Goal: Task Accomplishment & Management: Complete application form

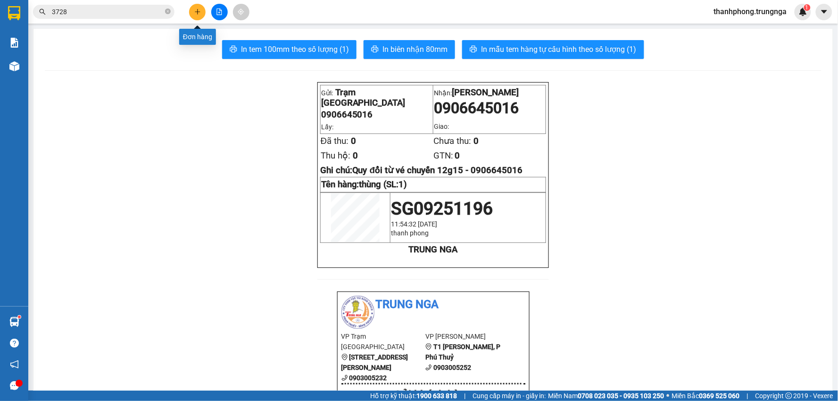
click at [200, 10] on icon "plus" at bounding box center [197, 11] width 7 height 7
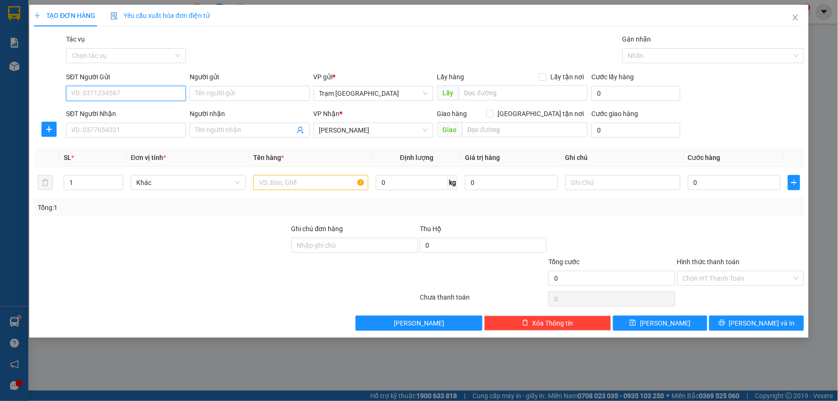
click at [116, 98] on input "SĐT Người Gửi" at bounding box center [126, 93] width 120 height 15
drag, startPoint x: 116, startPoint y: 98, endPoint x: 90, endPoint y: 110, distance: 28.9
drag, startPoint x: 90, startPoint y: 110, endPoint x: 73, endPoint y: 128, distance: 24.7
click at [73, 128] on input "SĐT Người Nhận" at bounding box center [126, 130] width 120 height 15
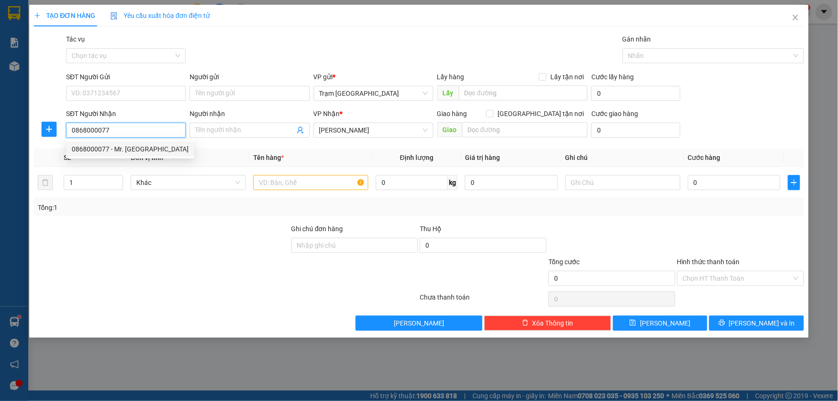
type input "0868000077"
type input "Mr. [GEOGRAPHIC_DATA]"
type input "40.000"
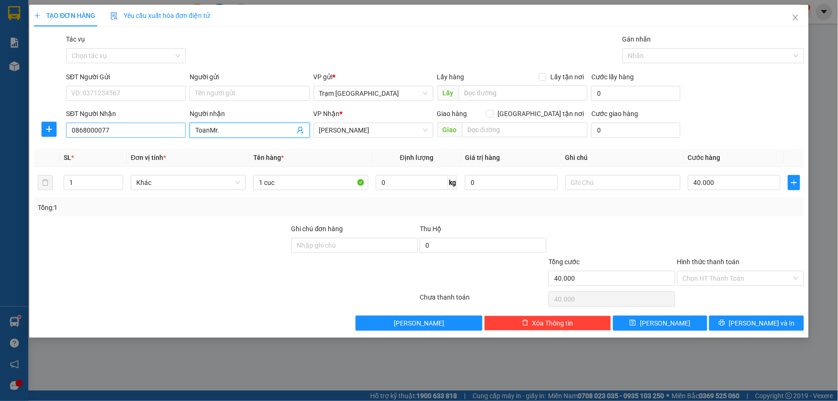
type input "ToanMr. T"
type input "Toàn"
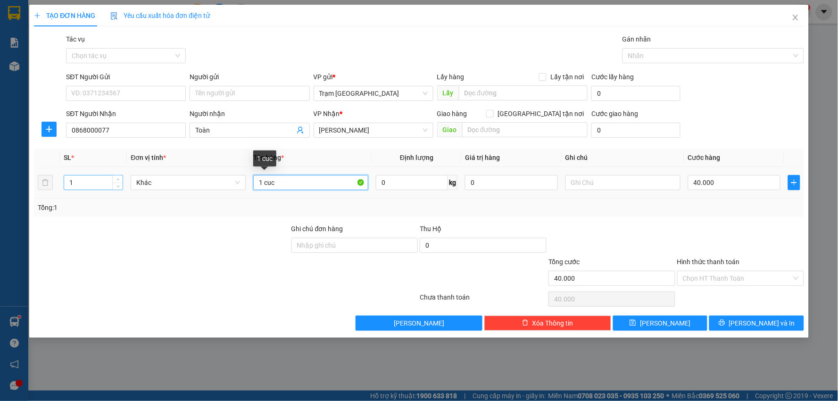
drag, startPoint x: 280, startPoint y: 177, endPoint x: 98, endPoint y: 181, distance: 181.6
click at [98, 181] on tr "1 Khác 1 cuc 0 kg 0 40.000" at bounding box center [419, 183] width 770 height 32
type input "kiện"
click at [412, 177] on input "0" at bounding box center [412, 182] width 72 height 15
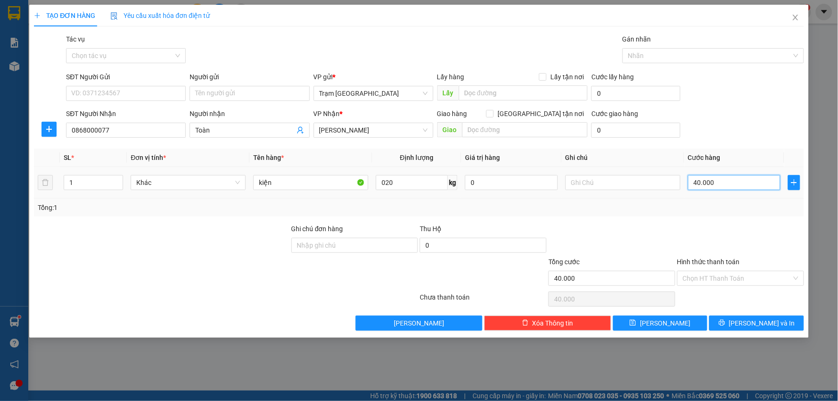
type input "20"
click at [717, 180] on input "40.000" at bounding box center [734, 182] width 93 height 15
type input "6"
type input "00.006"
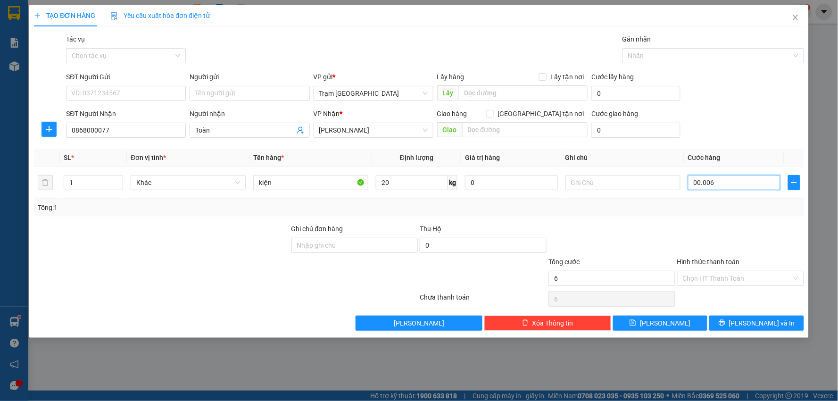
type input "60"
type input "00.000.060"
type input "60.000"
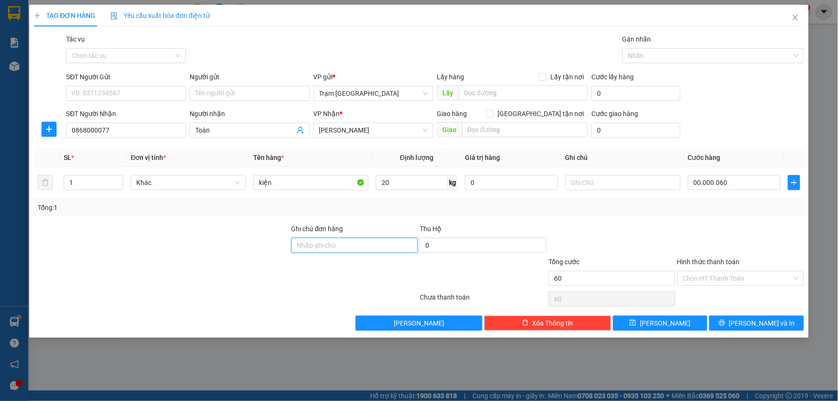
type input "60.000"
click at [742, 319] on button "[PERSON_NAME] và In" at bounding box center [756, 323] width 95 height 15
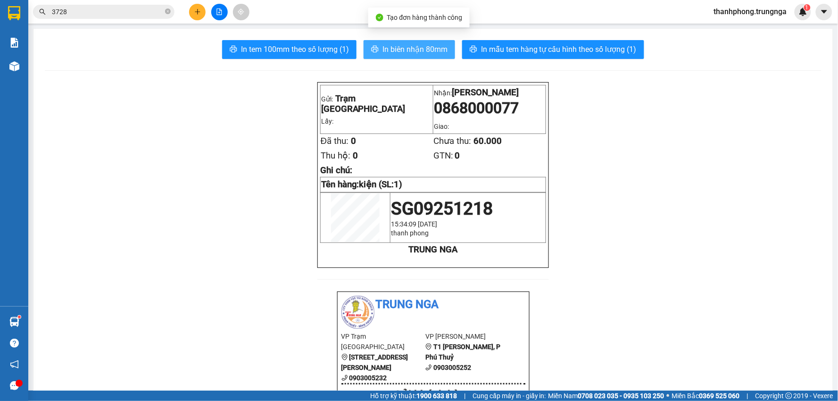
click at [398, 46] on span "In biên nhận 80mm" at bounding box center [415, 49] width 65 height 12
